Goal: Navigation & Orientation: Find specific page/section

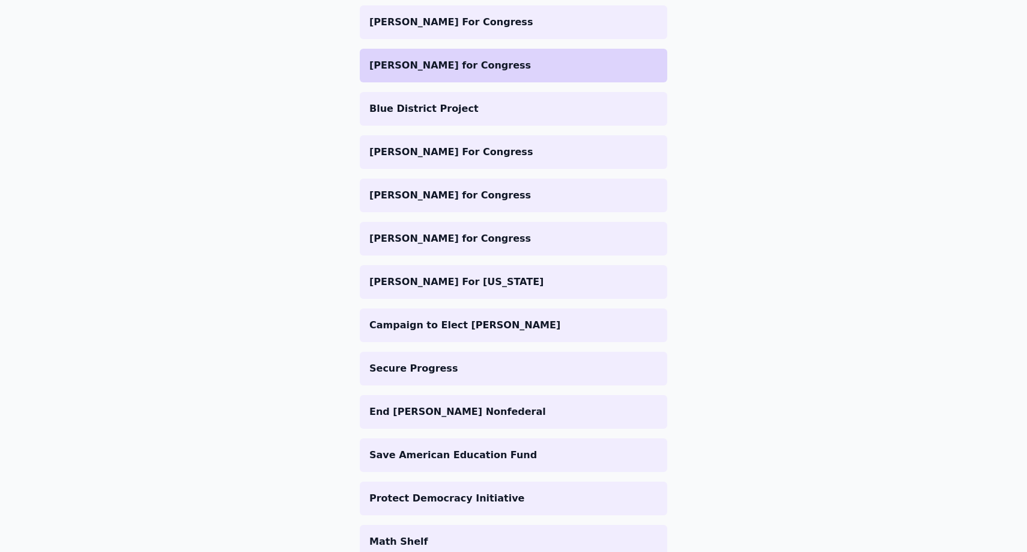
scroll to position [234, 0]
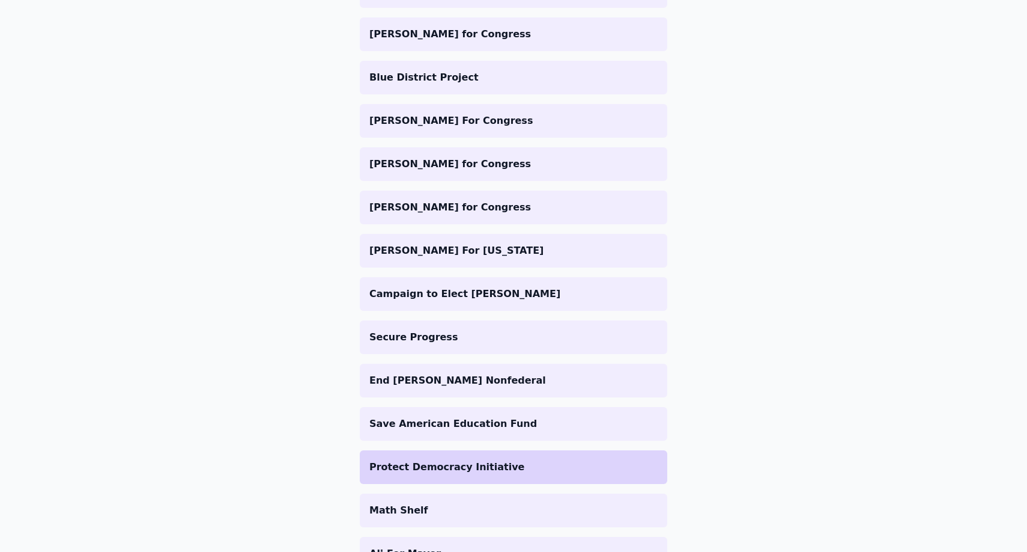
click at [422, 457] on li "Protect Democracy Initiative" at bounding box center [514, 467] width 308 height 34
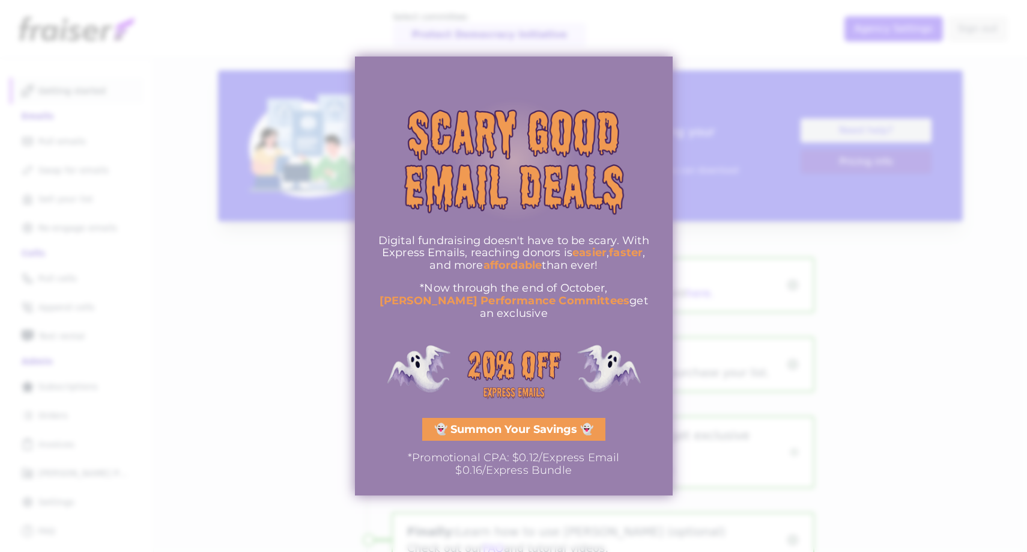
click at [515, 425] on span "👻 Summon Your Savings 👻" at bounding box center [513, 429] width 159 height 11
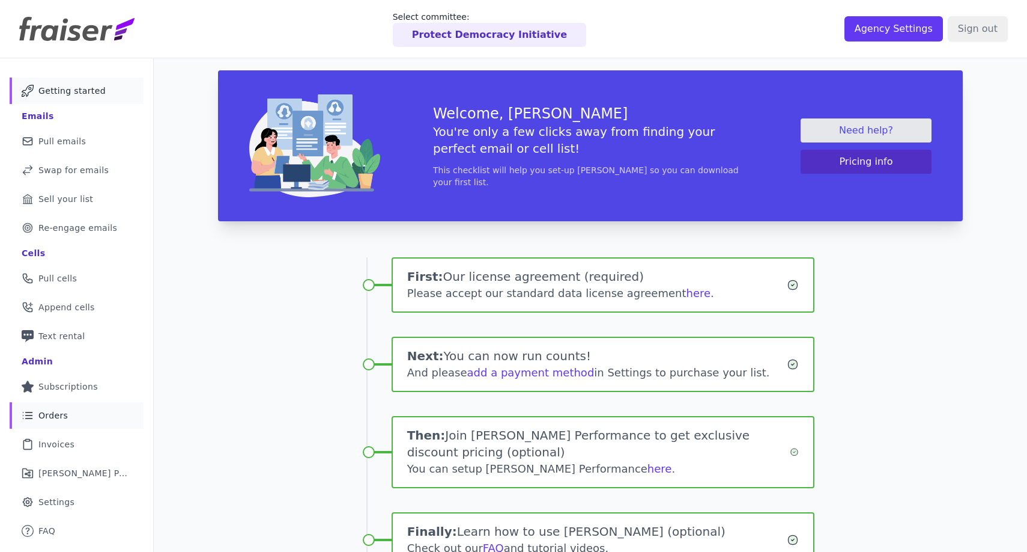
click at [67, 415] on link "List Icon Outline of bulleted list Orders" at bounding box center [77, 415] width 134 height 26
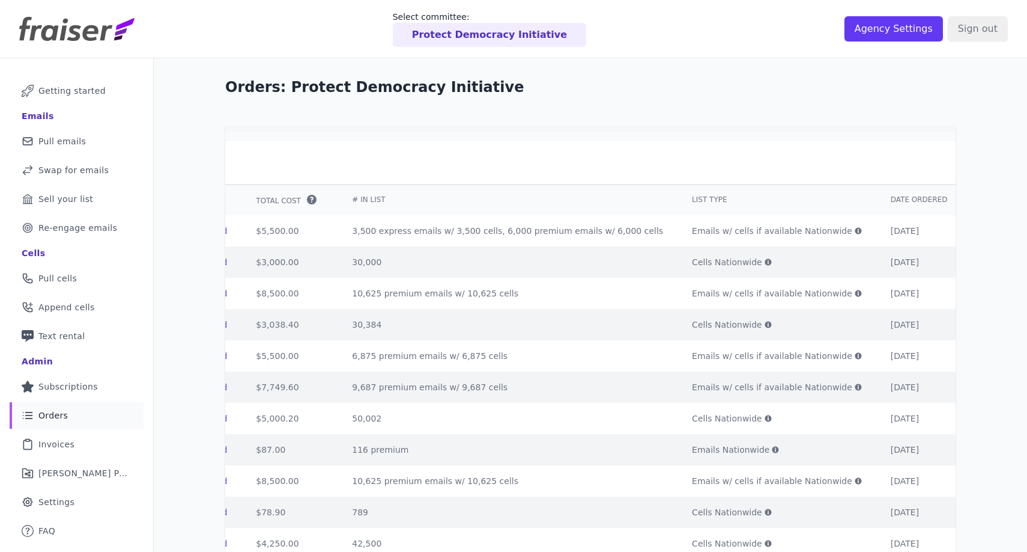
scroll to position [0, 495]
